Goal: Information Seeking & Learning: Check status

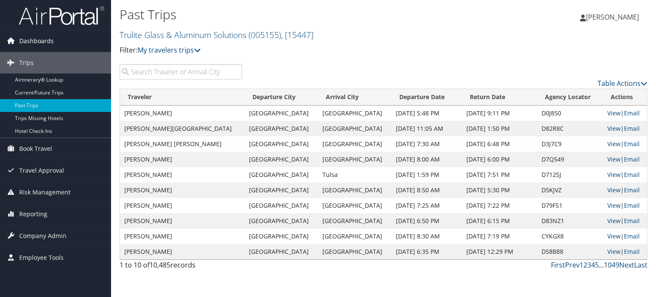
click at [36, 43] on span "Dashboards" at bounding box center [36, 40] width 35 height 21
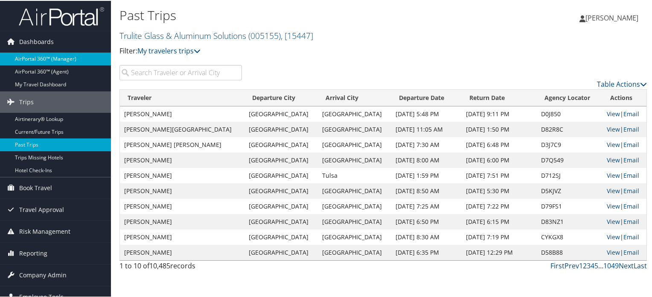
click at [44, 57] on link "AirPortal 360™ (Manager)" at bounding box center [55, 58] width 111 height 13
click at [56, 17] on img at bounding box center [61, 16] width 85 height 20
click at [64, 15] on img at bounding box center [61, 16] width 85 height 20
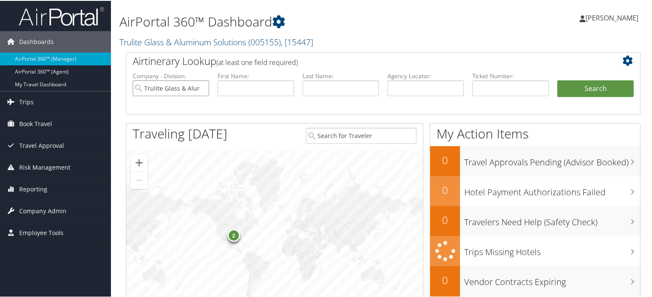
click at [202, 90] on input "Trulite Glass & Aluminum Solutions" at bounding box center [171, 87] width 76 height 16
click at [418, 91] on input "text" at bounding box center [426, 87] width 76 height 16
paste input "DCLRFC"
type input "DCLRFC"
click at [593, 88] on button "Search" at bounding box center [596, 87] width 76 height 17
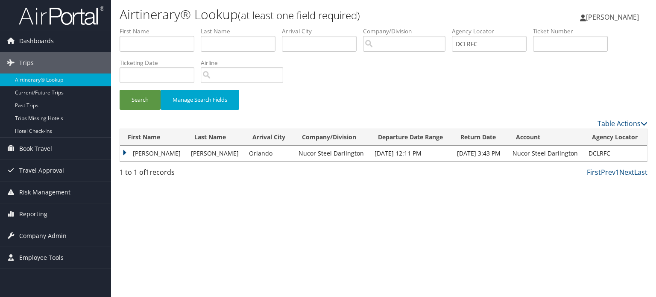
click at [127, 153] on td "MICHAEL TODD" at bounding box center [153, 153] width 67 height 15
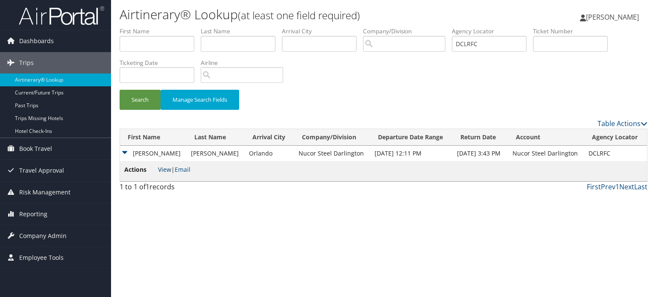
click at [164, 169] on link "View" at bounding box center [164, 169] width 13 height 8
click at [137, 149] on td "MICHAEL TODD" at bounding box center [153, 153] width 67 height 15
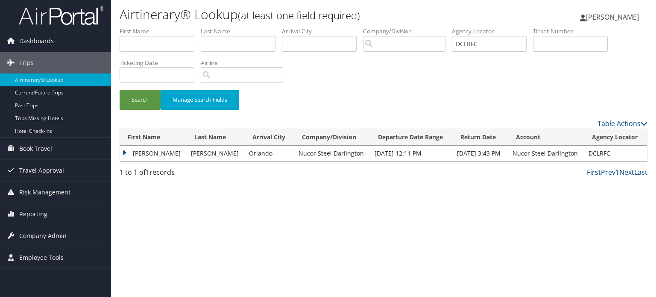
click at [124, 153] on td "MICHAEL TODD" at bounding box center [153, 153] width 67 height 15
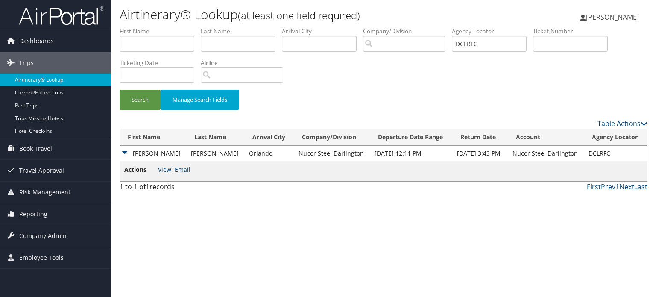
click at [159, 171] on link "View" at bounding box center [164, 169] width 13 height 8
click at [40, 239] on span "Company Admin" at bounding box center [42, 235] width 47 height 21
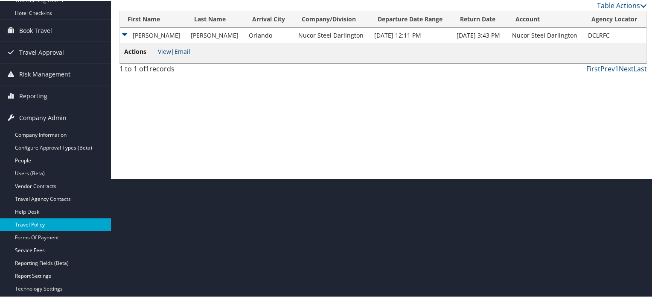
scroll to position [202, 0]
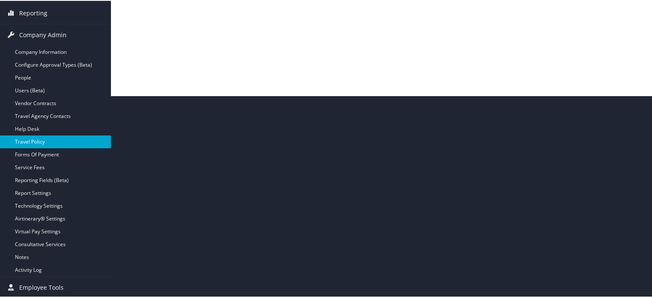
click at [35, 140] on link "Travel Policy" at bounding box center [55, 141] width 111 height 13
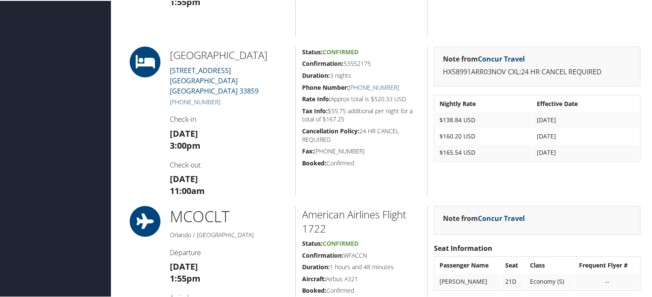
scroll to position [434, 0]
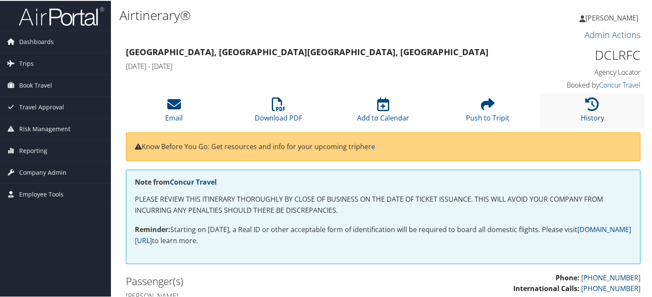
click at [604, 114] on li "History" at bounding box center [593, 109] width 105 height 35
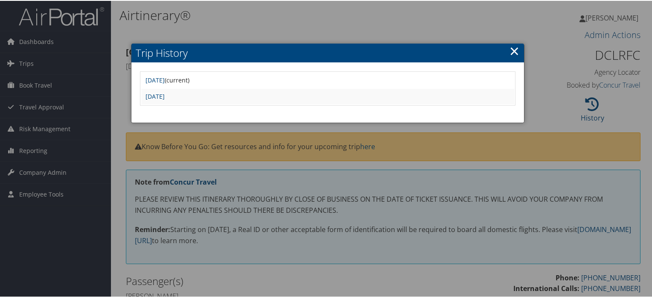
click at [512, 50] on link "×" at bounding box center [515, 49] width 10 height 17
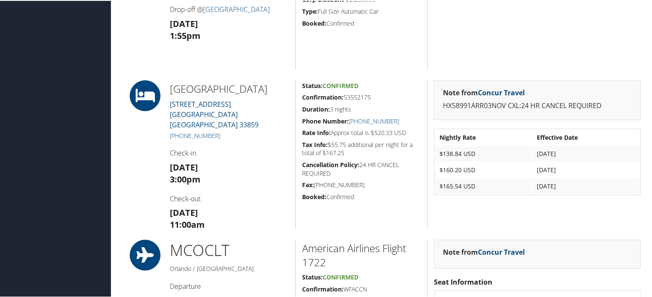
scroll to position [434, 0]
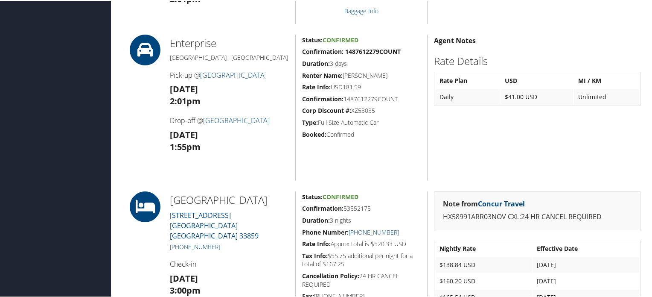
drag, startPoint x: 443, startPoint y: 214, endPoint x: 603, endPoint y: 219, distance: 159.8
click at [603, 219] on p "HX58991ARR03NOV CXL:24 HR CANCEL REQUIRED" at bounding box center [537, 216] width 189 height 11
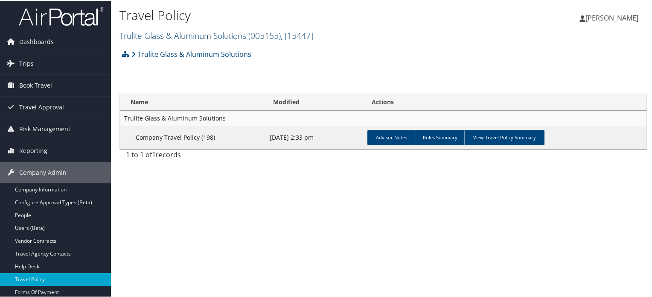
click at [225, 30] on link "Trulite Glass & Aluminum Solutions ( 005155 ) , [ 15447 ]" at bounding box center [217, 35] width 194 height 12
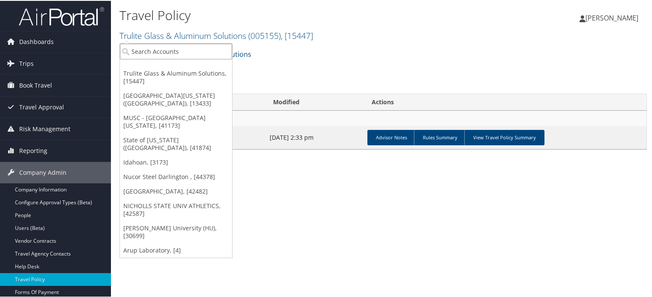
click at [211, 53] on input "search" at bounding box center [176, 51] width 112 height 16
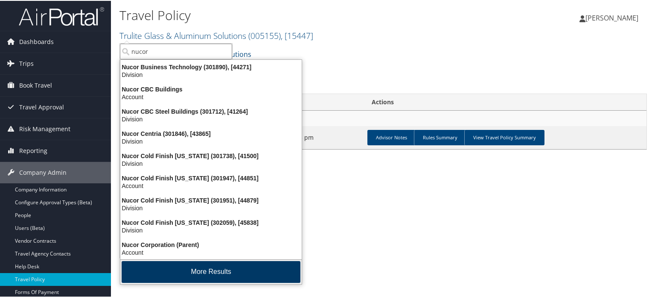
click at [225, 271] on button "More Results" at bounding box center [211, 271] width 179 height 22
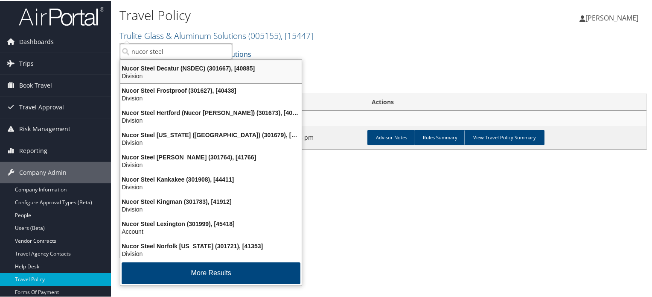
scroll to position [651, 0]
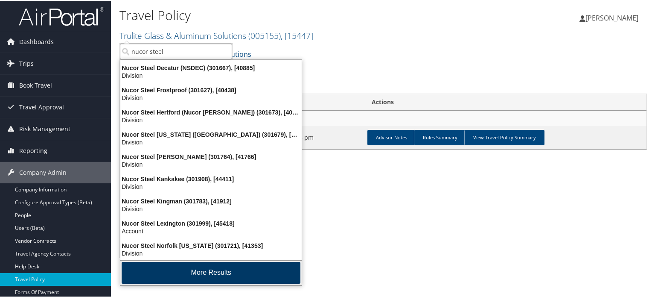
click at [203, 271] on button "More Results" at bounding box center [211, 272] width 179 height 22
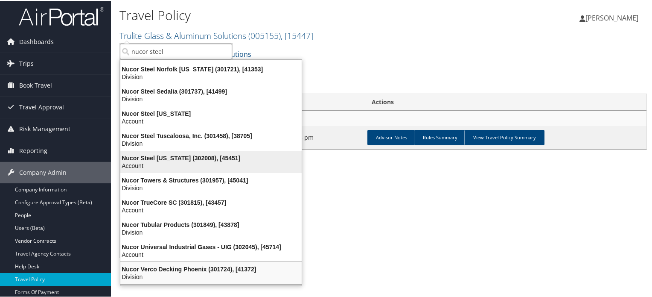
scroll to position [801, 0]
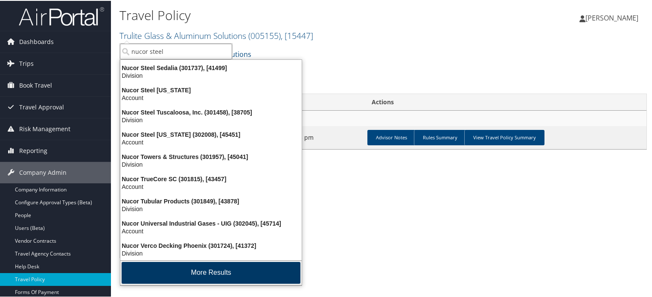
type input "nucor steel"
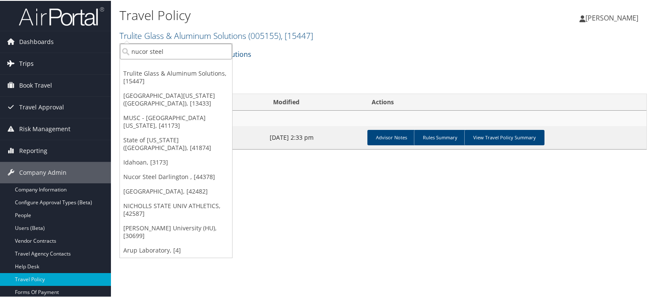
drag, startPoint x: 183, startPoint y: 50, endPoint x: 74, endPoint y: 52, distance: 108.9
click at [74, 52] on div "Dashboards AirPortal 360™ (Manager) AirPortal 360™ (Agent) My Travel Dashboard …" at bounding box center [328, 148] width 656 height 297
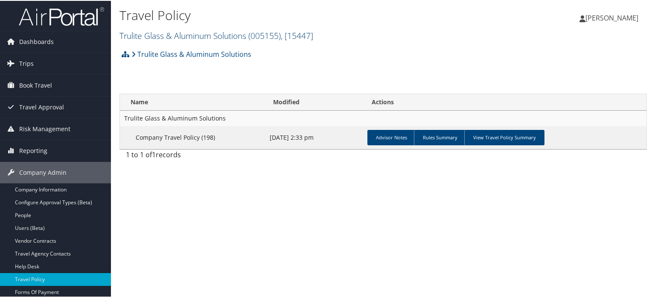
click at [260, 35] on span "( 005155 )" at bounding box center [265, 35] width 32 height 12
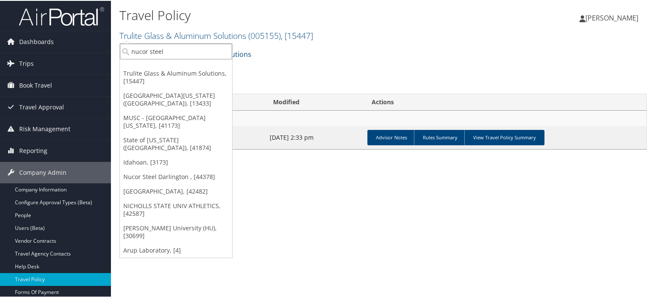
click at [176, 51] on input "nucor steel" at bounding box center [176, 51] width 112 height 16
paste input "Nucor Steel [US_STATE]"
type input "Nucor Steel [US_STATE]"
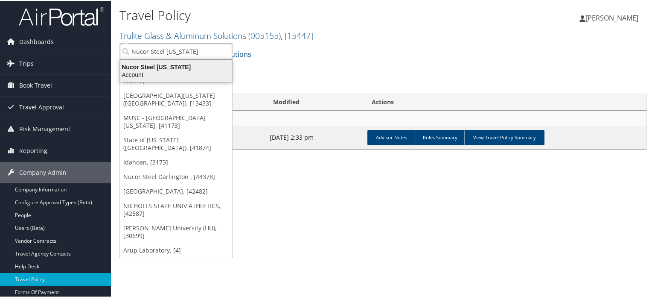
click at [175, 64] on div "Nucor Steel [US_STATE]" at bounding box center [176, 66] width 122 height 8
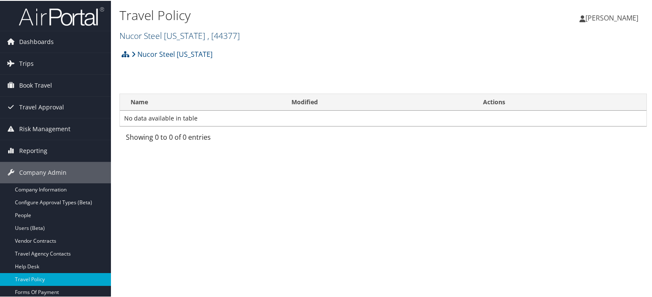
click at [237, 38] on span ", [ 44377 ]" at bounding box center [224, 35] width 32 height 12
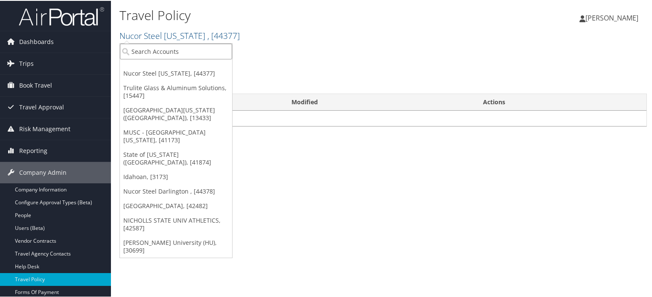
click at [199, 49] on input "search" at bounding box center [176, 51] width 112 height 16
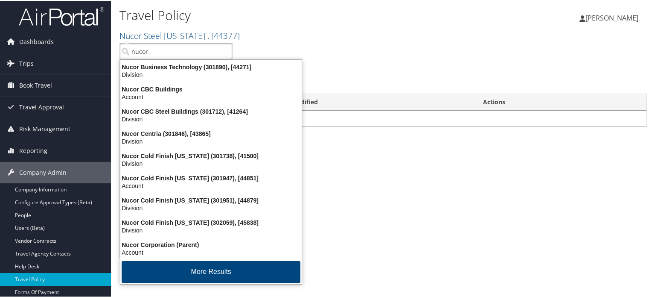
type input "nucor"
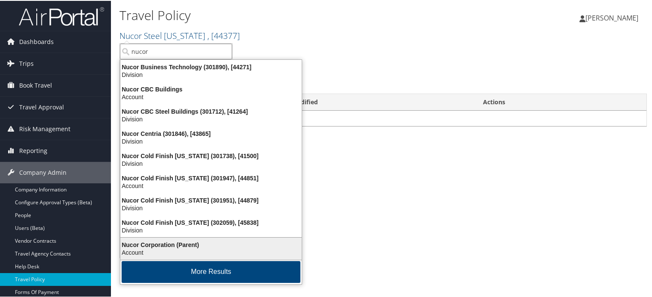
click at [213, 253] on div "Account" at bounding box center [211, 252] width 192 height 8
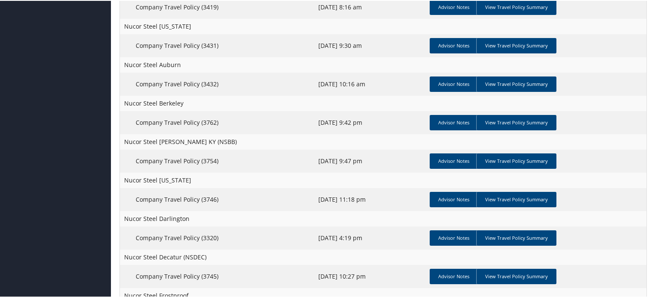
scroll to position [683, 0]
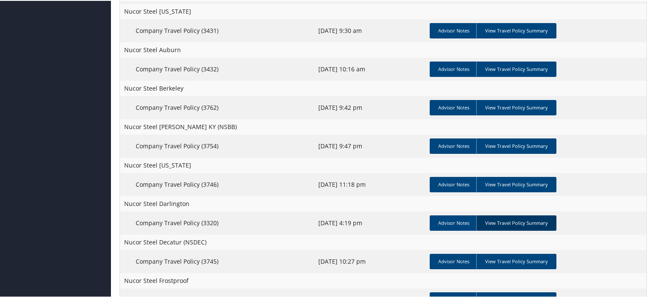
click at [538, 222] on link "View Travel Policy Summary" at bounding box center [517, 221] width 80 height 15
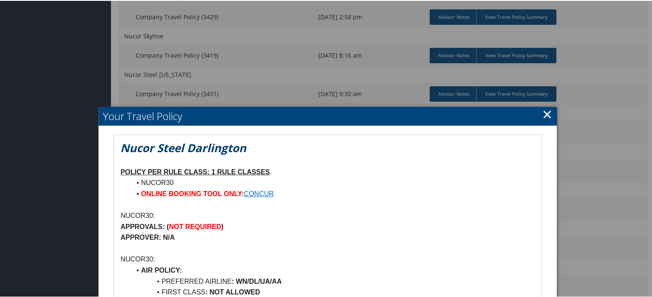
scroll to position [555, 0]
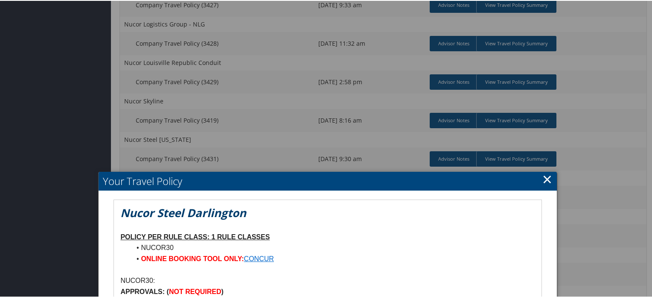
click at [546, 177] on link "×" at bounding box center [548, 178] width 10 height 17
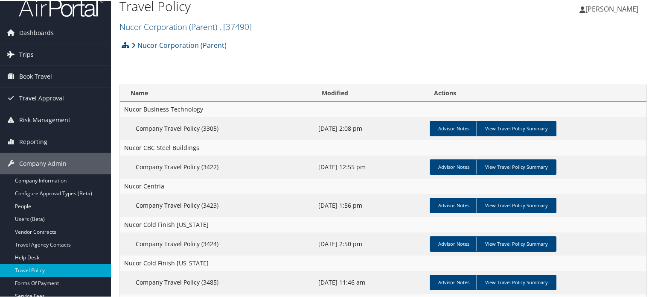
scroll to position [0, 0]
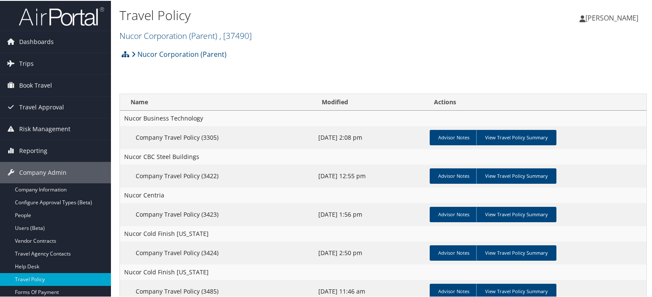
click at [65, 16] on img at bounding box center [61, 16] width 85 height 20
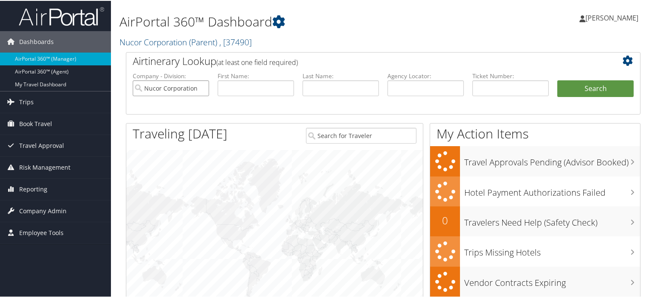
click at [197, 88] on input "Nucor Corporation (Parent)" at bounding box center [171, 87] width 76 height 16
click at [424, 89] on input "text" at bounding box center [426, 87] width 76 height 16
paste input "Nucor Steel South Carolina"
type input "Nucor Steel South Carolina"
type input "dclrfc"
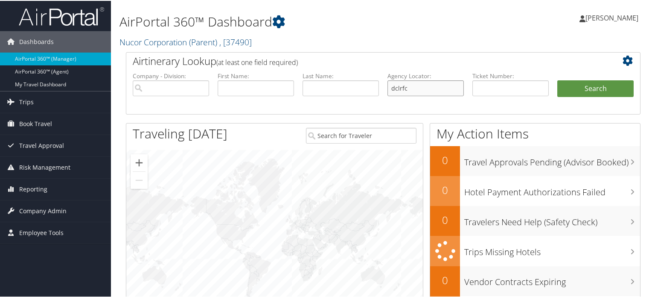
click at [558, 79] on button "Search" at bounding box center [596, 87] width 76 height 17
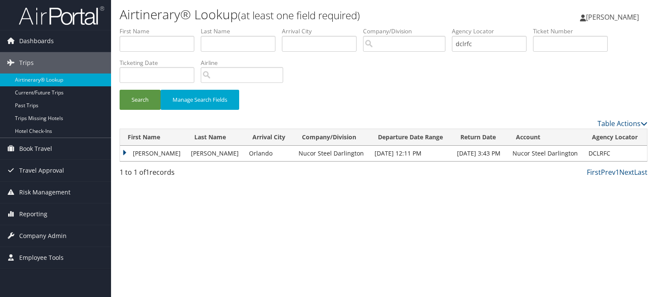
click at [116, 145] on div "Airtinerary® Lookup (at least one field required) [PERSON_NAME] [PERSON_NAME] M…" at bounding box center [383, 148] width 545 height 297
click at [159, 154] on td "[PERSON_NAME]" at bounding box center [153, 153] width 67 height 15
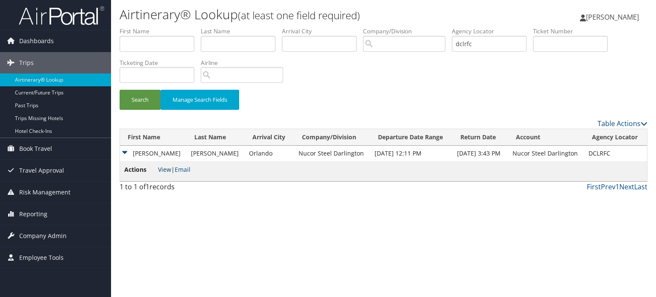
click at [169, 173] on link "View" at bounding box center [164, 169] width 13 height 8
click at [491, 51] on input "dclrfc" at bounding box center [489, 44] width 75 height 16
paste input "DCM30N"
click at [134, 98] on button "Search" at bounding box center [140, 100] width 41 height 20
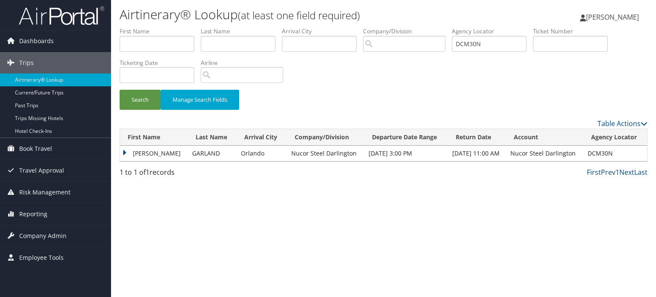
click at [147, 155] on td "[PERSON_NAME]" at bounding box center [154, 153] width 68 height 15
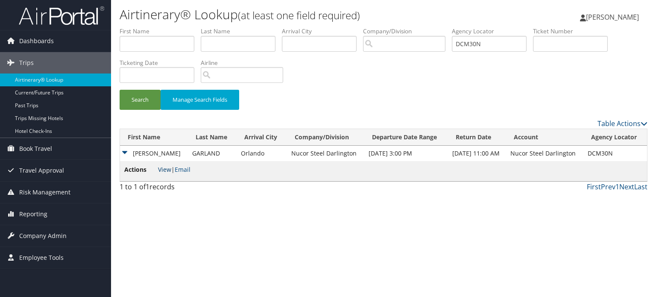
click at [161, 167] on link "View" at bounding box center [164, 169] width 13 height 8
click at [161, 170] on link "View" at bounding box center [164, 169] width 13 height 8
click at [137, 103] on button "Search" at bounding box center [140, 100] width 41 height 20
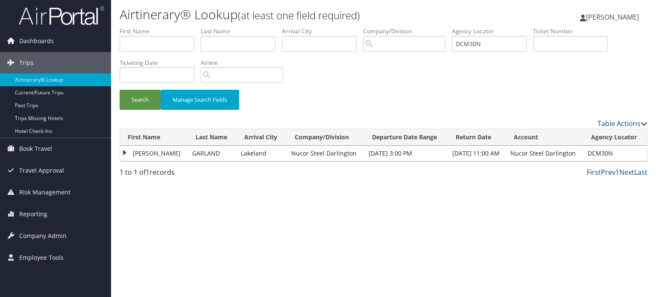
click at [126, 152] on td "[PERSON_NAME]" at bounding box center [154, 153] width 68 height 15
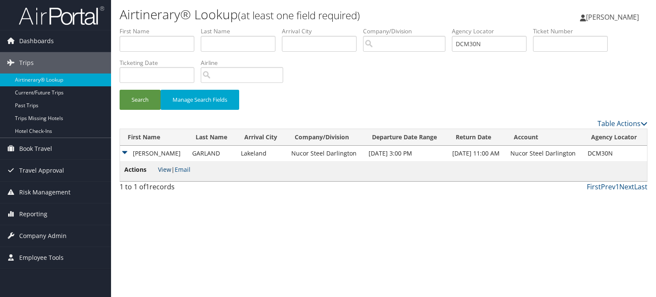
click at [161, 167] on link "View" at bounding box center [164, 169] width 13 height 8
drag, startPoint x: 512, startPoint y: 44, endPoint x: 425, endPoint y: 44, distance: 86.3
click at [426, 27] on ul "First Name Last Name Departure City Arrival City Company/Division Airport/City …" at bounding box center [384, 27] width 528 height 0
paste input "071"
click at [150, 96] on button "Search" at bounding box center [140, 100] width 41 height 20
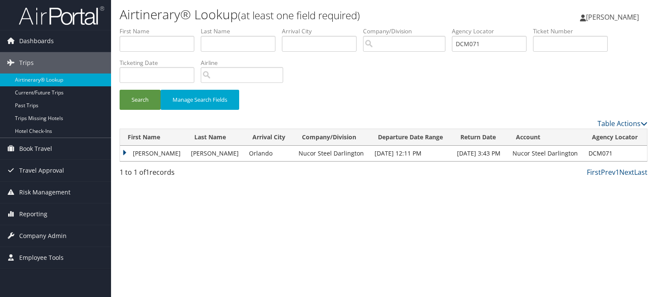
click at [124, 152] on td "[PERSON_NAME]" at bounding box center [153, 153] width 67 height 15
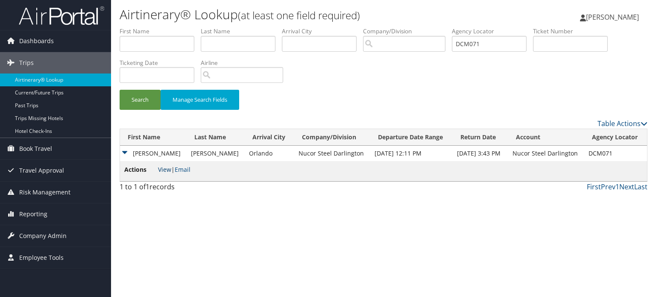
click at [162, 169] on link "View" at bounding box center [164, 169] width 13 height 8
drag, startPoint x: 490, startPoint y: 43, endPoint x: 366, endPoint y: 53, distance: 123.9
click at [366, 27] on ul "First Name Last Name Departure City Arrival City Company/Division Airport/City …" at bounding box center [384, 27] width 528 height 0
paste input "LRFC"
type input "DCLRFC"
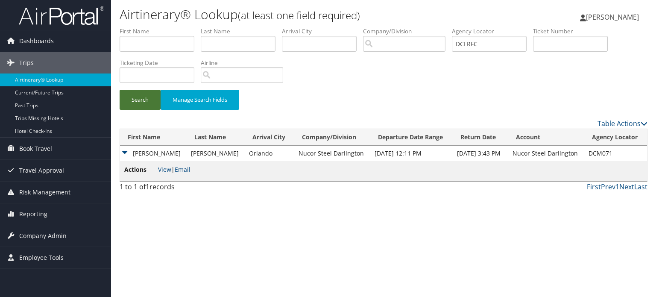
click at [143, 99] on button "Search" at bounding box center [140, 100] width 41 height 20
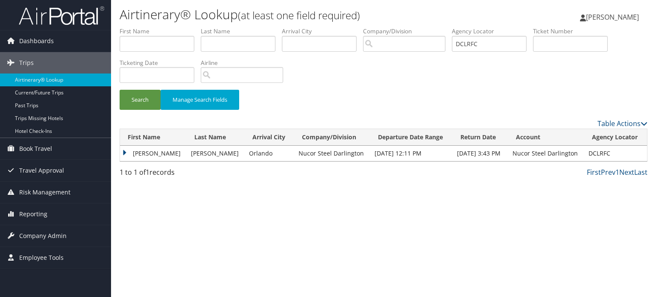
click at [129, 149] on td "[PERSON_NAME]" at bounding box center [153, 153] width 67 height 15
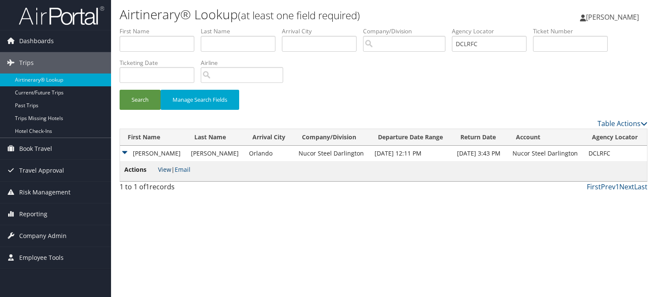
click at [159, 172] on link "View" at bounding box center [164, 169] width 13 height 8
click at [51, 238] on span "Company Admin" at bounding box center [42, 235] width 47 height 21
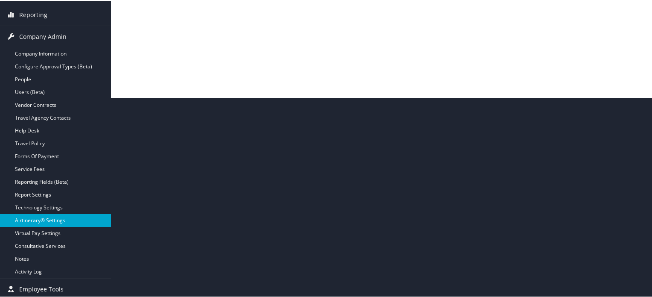
scroll to position [202, 0]
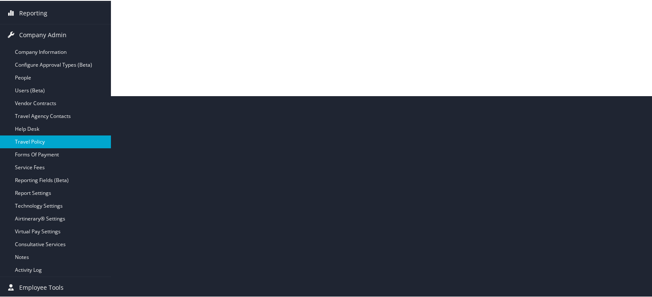
click at [34, 142] on link "Travel Policy" at bounding box center [55, 141] width 111 height 13
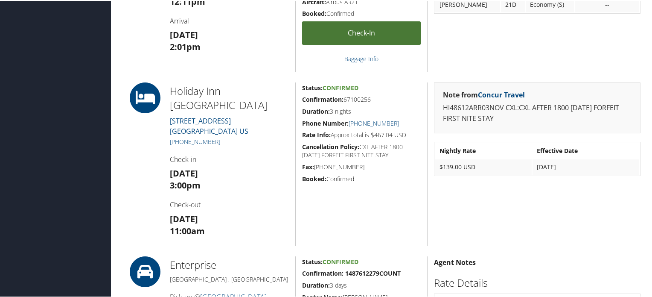
scroll to position [384, 0]
